Goal: Check status: Check status

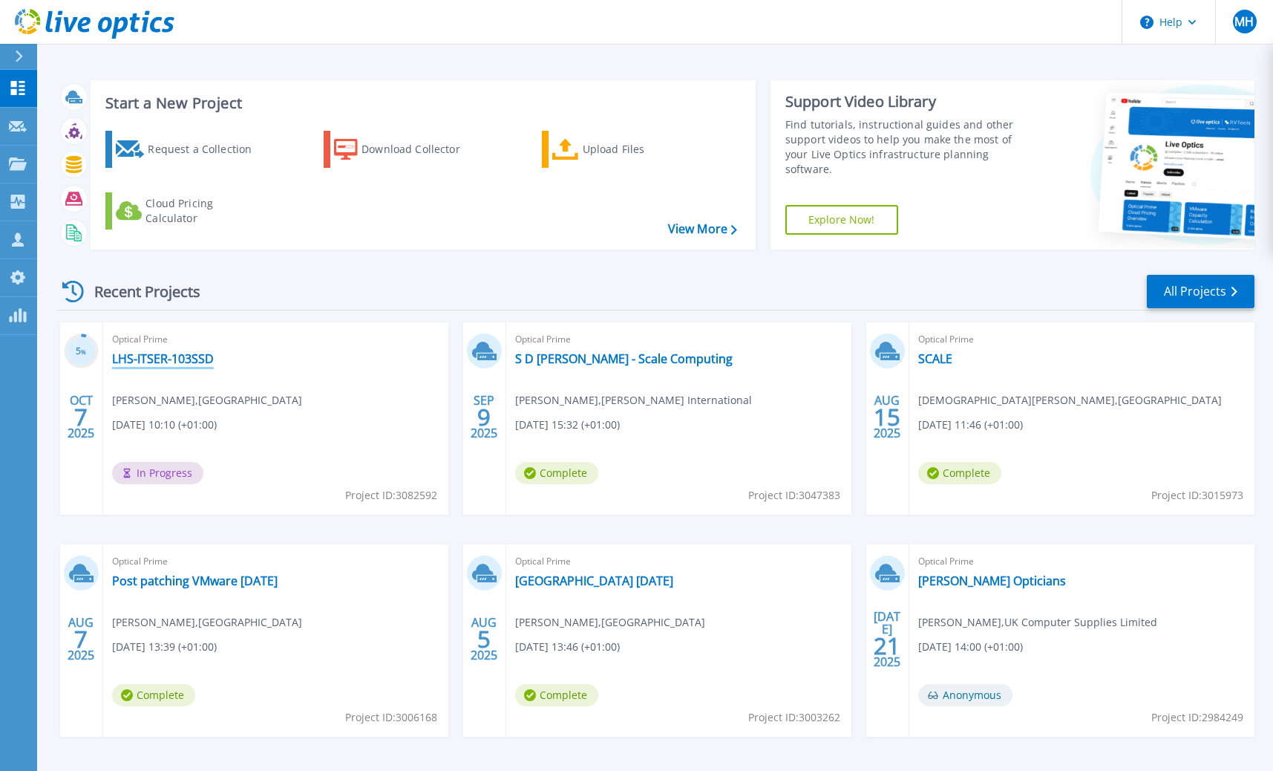
click at [175, 361] on link "LHS-ITSER-103SSD" at bounding box center [163, 358] width 102 height 15
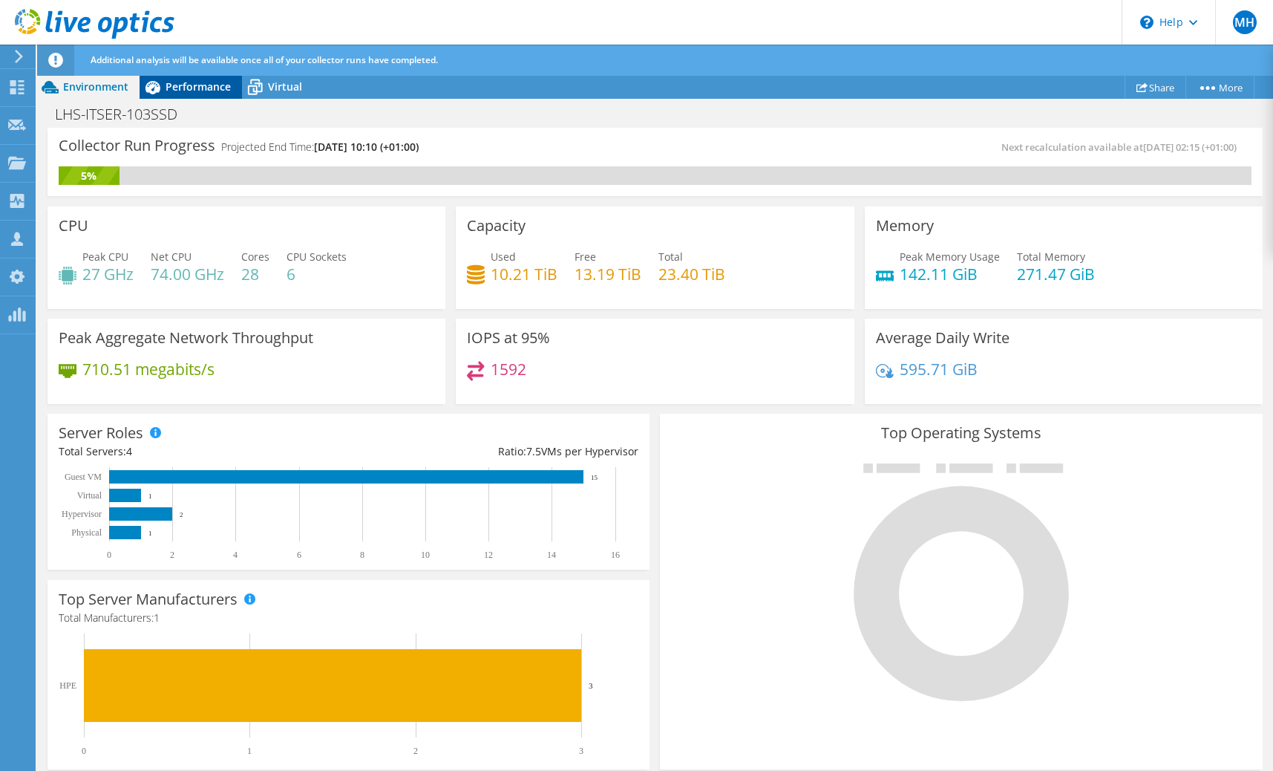
click at [186, 84] on span "Performance" at bounding box center [198, 86] width 65 height 14
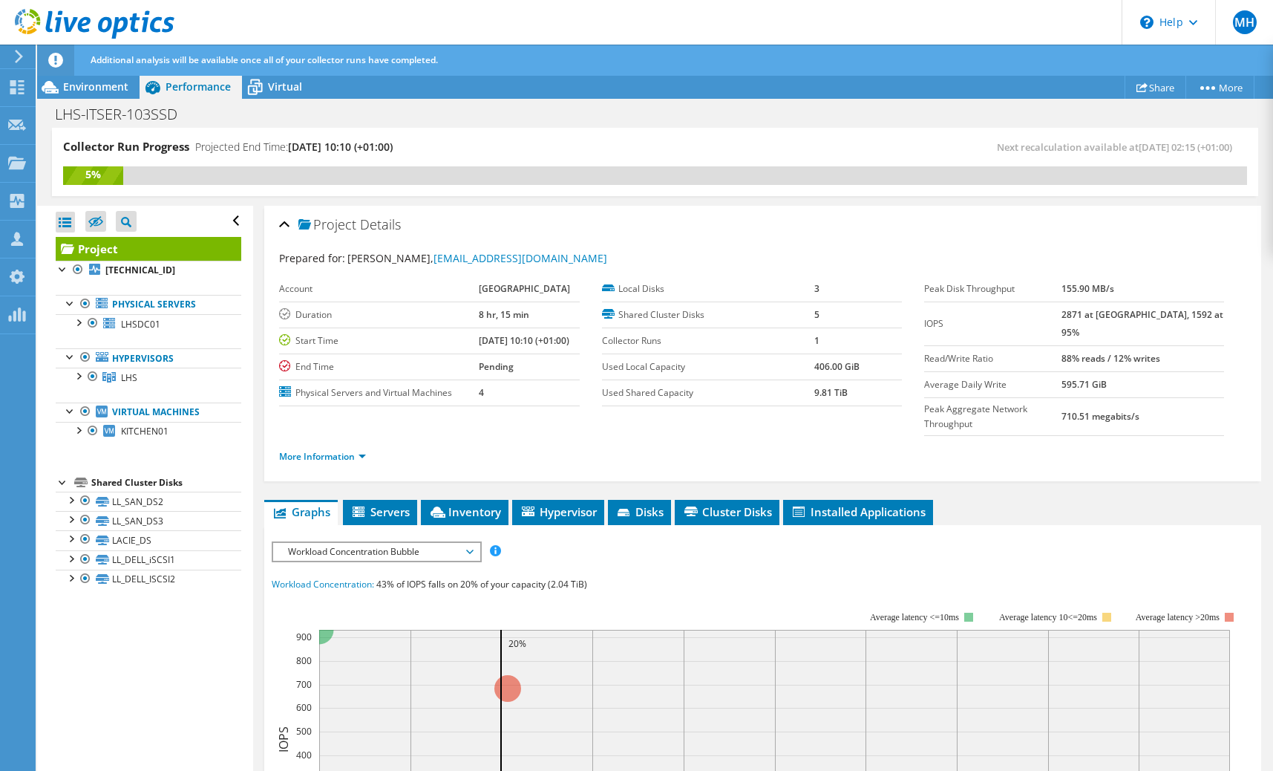
click at [354, 543] on span "Workload Concentration Bubble" at bounding box center [376, 552] width 191 height 18
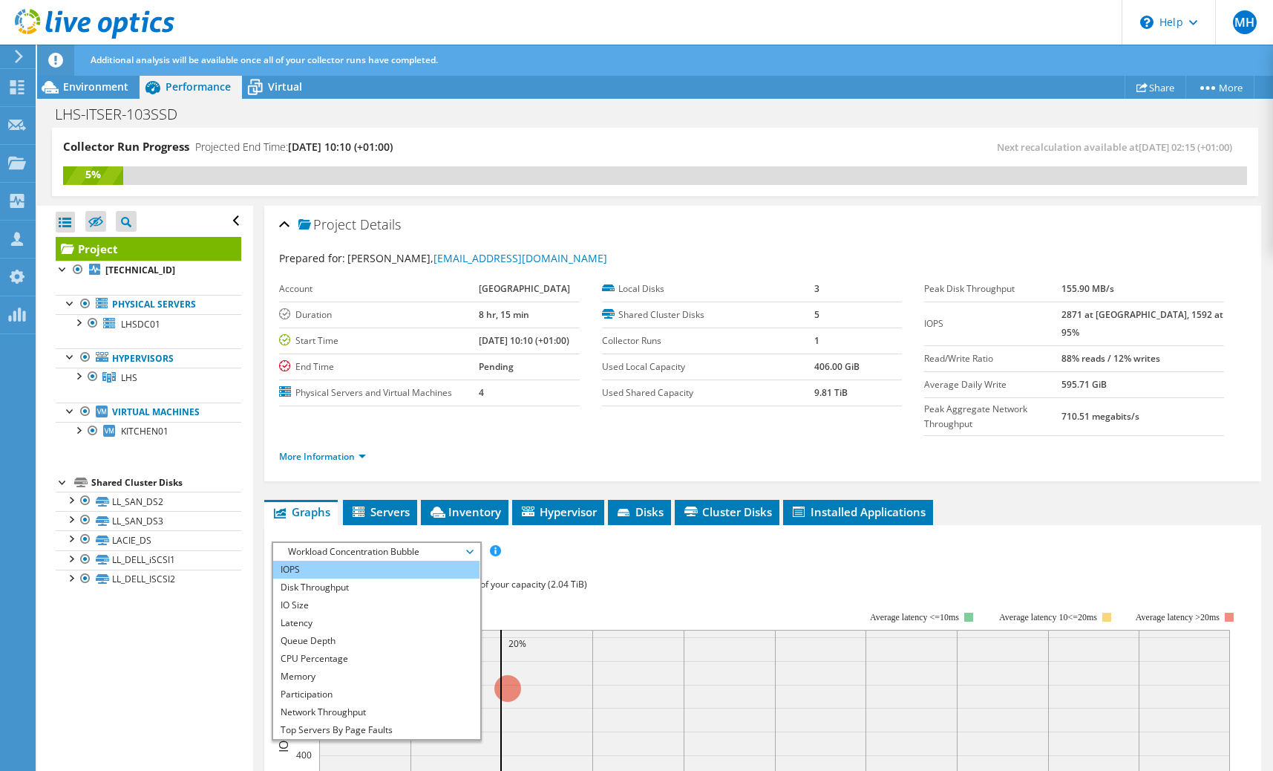
click at [330, 561] on li "IOPS" at bounding box center [376, 570] width 206 height 18
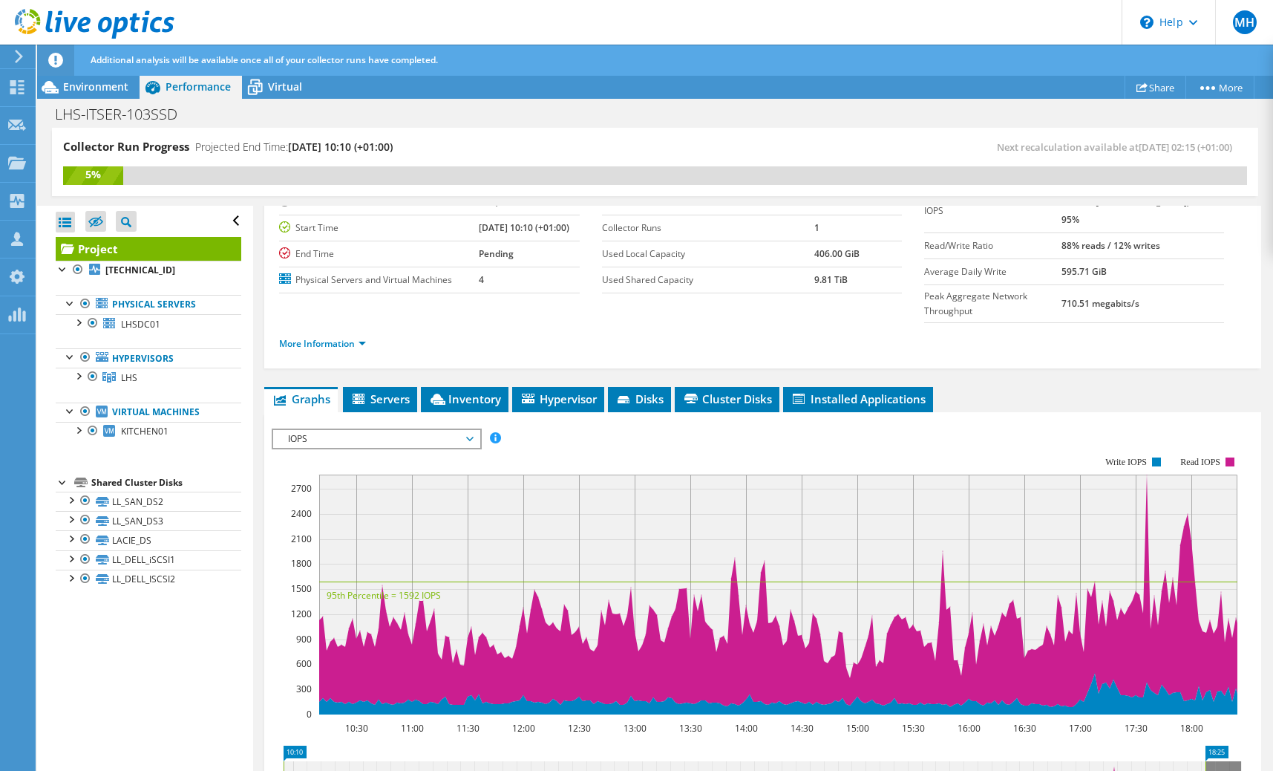
scroll to position [114, 0]
